Goal: Register for event/course

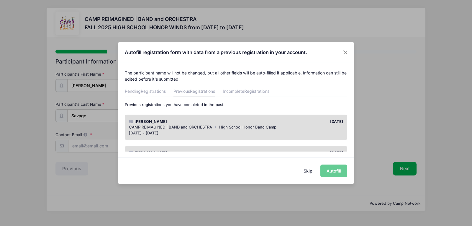
click at [329, 173] on div "Skip Autofill" at bounding box center [236, 170] width 236 height 26
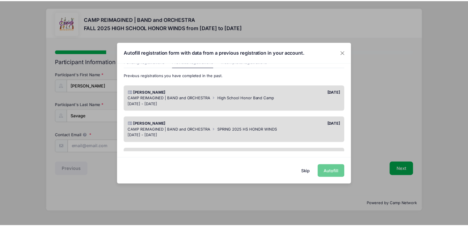
scroll to position [59, 0]
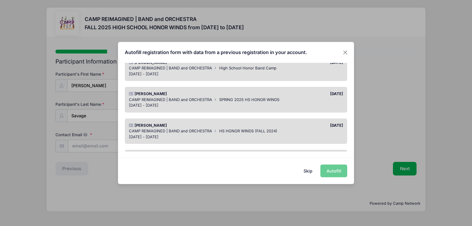
click at [241, 95] on div "01/30/2025" at bounding box center [291, 94] width 110 height 6
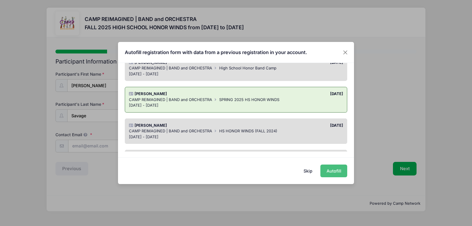
click at [330, 171] on button "Autofill" at bounding box center [333, 170] width 27 height 13
type input "[EMAIL_ADDRESS][DOMAIN_NAME]"
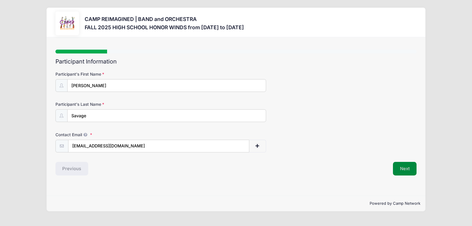
click at [401, 171] on button "Next" at bounding box center [405, 169] width 24 height 14
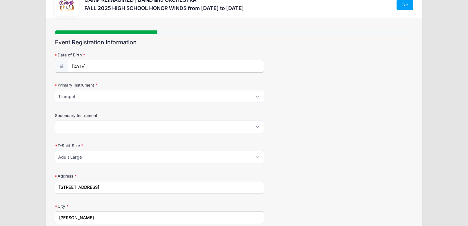
scroll to position [30, 0]
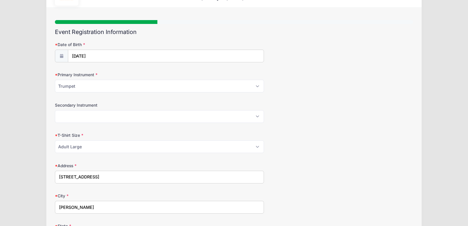
click at [127, 176] on input "2822 Dalsetter Drive" at bounding box center [159, 177] width 209 height 13
type input "2269 Manosque Ln"
type input "Rachel Savage"
type input "[EMAIL_ADDRESS][DOMAIN_NAME]"
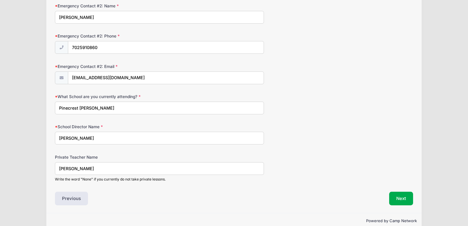
scroll to position [502, 0]
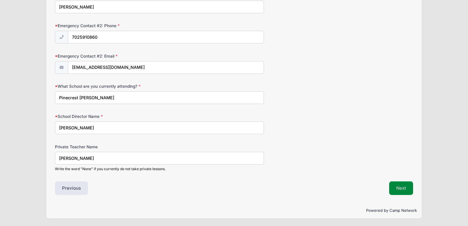
click at [395, 189] on button "Next" at bounding box center [401, 188] width 24 height 14
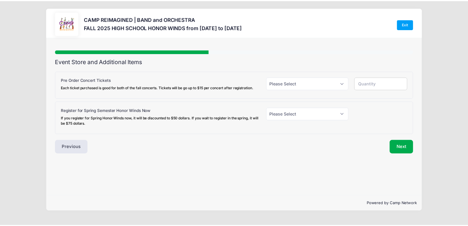
scroll to position [0, 0]
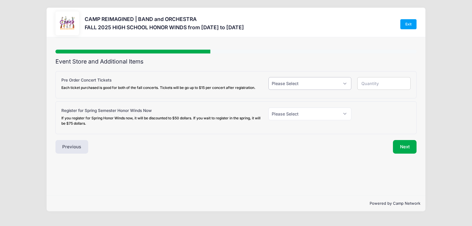
click at [333, 85] on select "Please Select Yes (+$18.00) No" at bounding box center [309, 83] width 83 height 13
select select "1"
click at [268, 77] on select "Please Select Yes (+$18.00) No" at bounding box center [309, 83] width 83 height 13
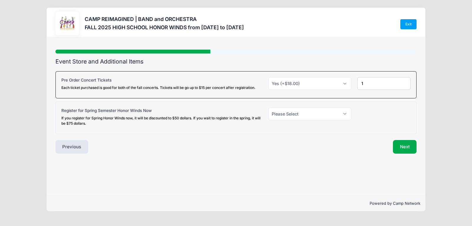
click at [405, 83] on input "1" at bounding box center [383, 83] width 53 height 13
type input "2"
click at [405, 83] on input "2" at bounding box center [383, 83] width 53 height 13
click at [278, 115] on select "Please Select Yes (+$50.00) No" at bounding box center [309, 113] width 83 height 13
select select "1"
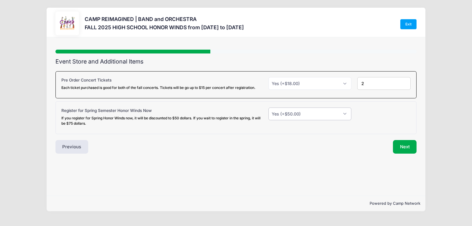
click at [268, 107] on select "Please Select Yes (+$50.00) No" at bounding box center [309, 113] width 83 height 13
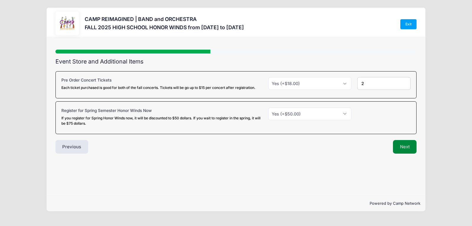
click at [397, 150] on button "Next" at bounding box center [405, 147] width 24 height 14
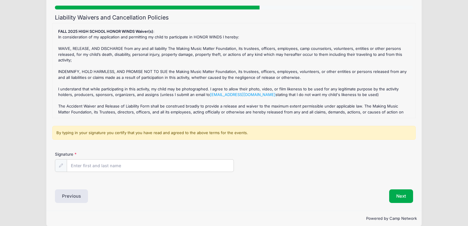
scroll to position [52, 0]
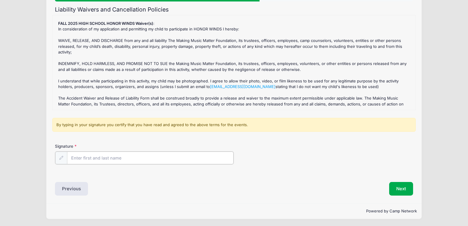
click at [117, 155] on input "Signature" at bounding box center [150, 157] width 166 height 13
type input "Rachel Savage"
click at [394, 184] on button "Next" at bounding box center [401, 188] width 24 height 14
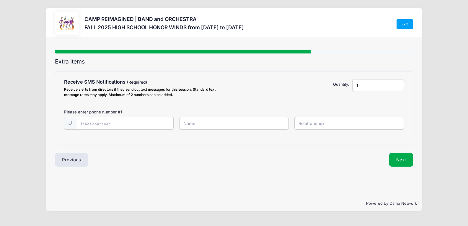
scroll to position [0, 0]
click at [0, 0] on input "text" at bounding box center [0, 0] width 0 height 0
type input "(702) 524-5783"
click at [0, 0] on input "Rachel A Savage" at bounding box center [0, 0] width 0 height 0
type input "Rachel Savage"
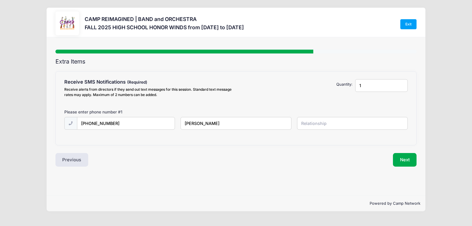
click at [0, 0] on input "text" at bounding box center [0, 0] width 0 height 0
type input "mother"
click at [406, 164] on button "Next" at bounding box center [405, 160] width 24 height 14
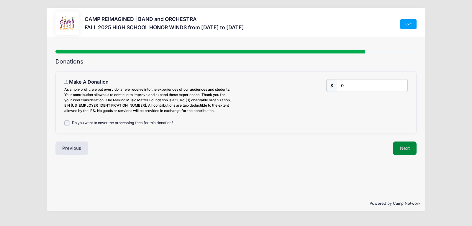
click at [407, 152] on button "Next" at bounding box center [405, 148] width 24 height 14
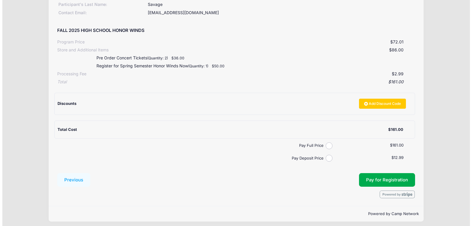
scroll to position [89, 0]
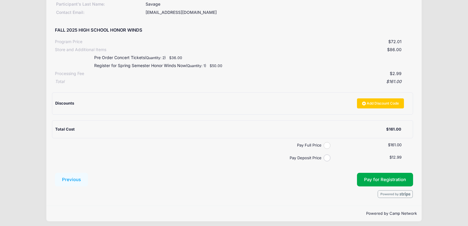
click at [327, 146] on input "Pay Full Price" at bounding box center [326, 145] width 7 height 7
radio input "true"
click at [372, 179] on span "Pay for Registration" at bounding box center [385, 179] width 42 height 5
